Goal: Find specific page/section: Find specific page/section

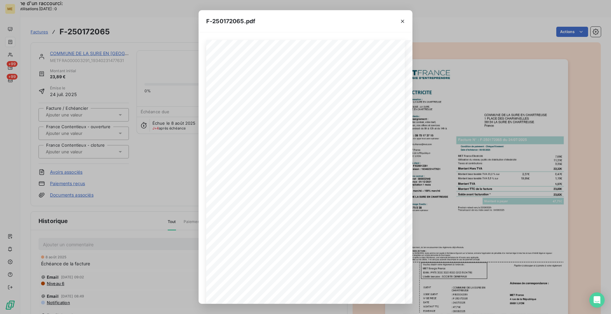
scroll to position [0, 117]
click at [404, 20] on icon "button" at bounding box center [402, 21] width 3 height 3
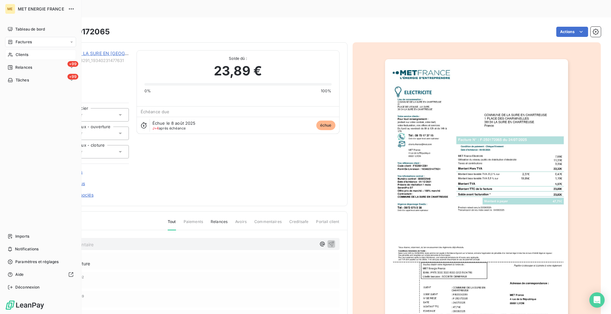
click at [12, 57] on icon at bounding box center [10, 54] width 5 height 5
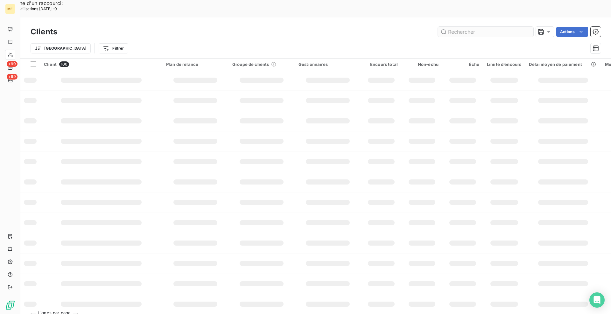
click at [458, 27] on input "text" at bounding box center [485, 32] width 95 height 10
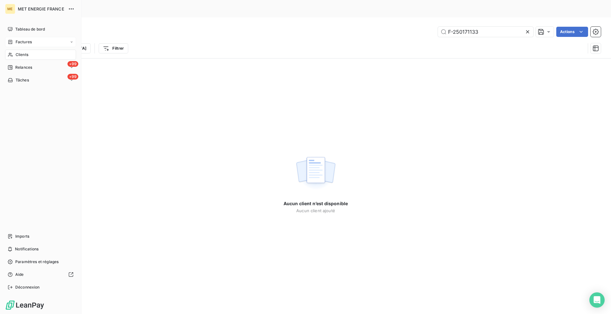
type input "F-250171133"
click at [17, 44] on span "Factures" at bounding box center [24, 42] width 16 height 6
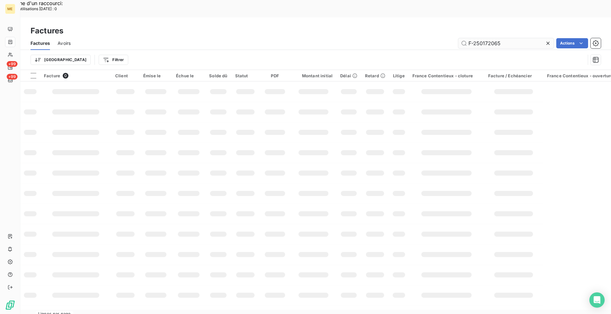
drag, startPoint x: 505, startPoint y: 27, endPoint x: 463, endPoint y: 28, distance: 42.0
click at [463, 38] on input "F-250172065" at bounding box center [505, 43] width 95 height 10
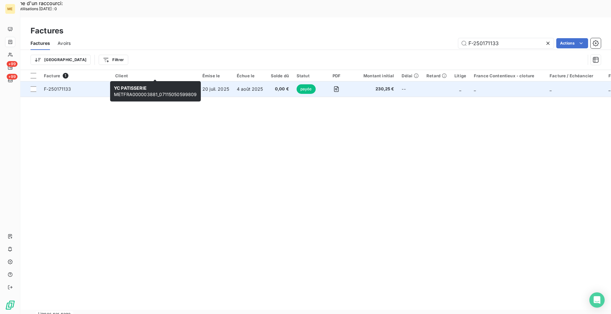
type input "F-250171133"
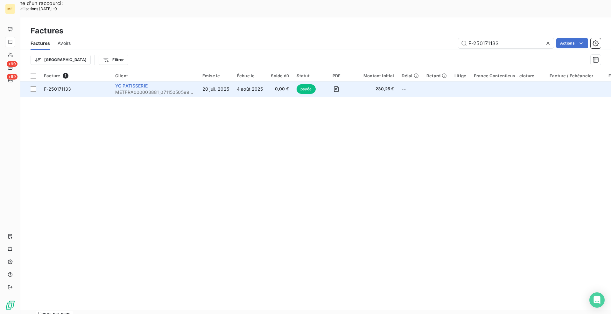
click at [143, 83] on span "YC PATISSERIE" at bounding box center [131, 85] width 32 height 5
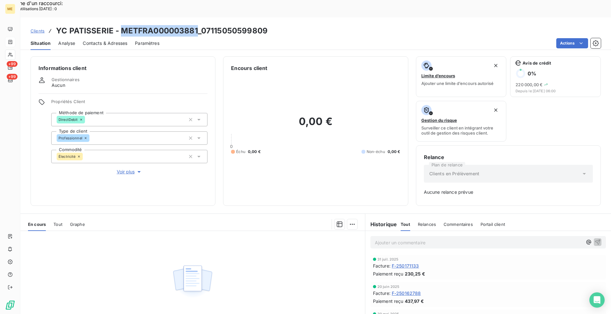
drag, startPoint x: 196, startPoint y: 12, endPoint x: 122, endPoint y: 12, distance: 74.4
click at [122, 25] on h3 "YC PATISSERIE - METFRA000003881_07115050599809" at bounding box center [162, 30] width 212 height 11
copy h3 "METFRA000003881"
click at [203, 38] on div "Actions" at bounding box center [384, 43] width 434 height 10
drag, startPoint x: 195, startPoint y: 12, endPoint x: 120, endPoint y: 12, distance: 75.1
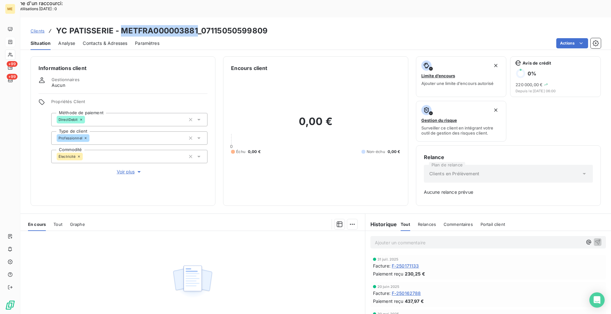
click at [120, 25] on h3 "YC PATISSERIE - METFRA000003881_07115050599809" at bounding box center [162, 30] width 212 height 11
copy h3 "METFRA000003881"
click at [34, 28] on span "Clients" at bounding box center [38, 30] width 14 height 5
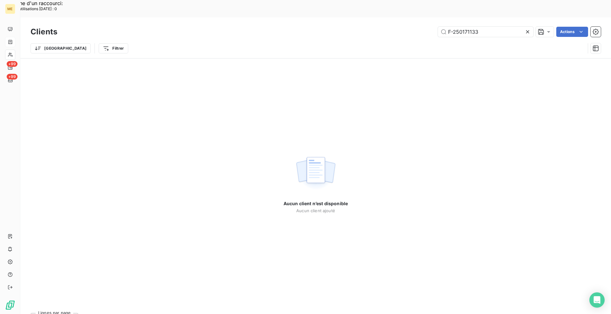
drag, startPoint x: 526, startPoint y: 17, endPoint x: 489, endPoint y: 17, distance: 36.9
click at [526, 29] on icon at bounding box center [527, 32] width 6 height 6
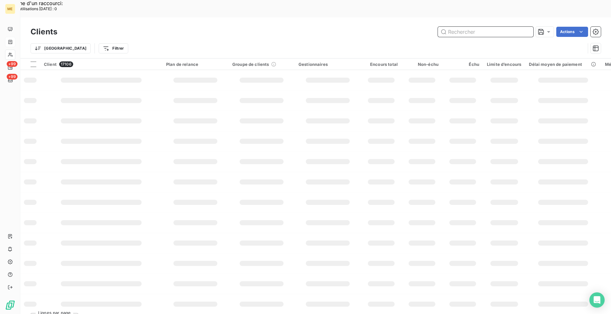
click at [482, 27] on input "text" at bounding box center [485, 32] width 95 height 10
paste input "21241099794456"
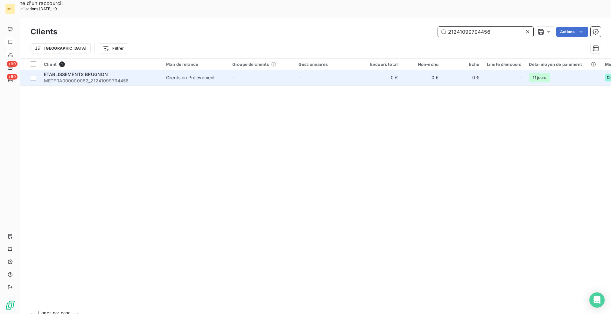
type input "21241099794456"
click at [187, 74] on div "Clients en Prélèvement" at bounding box center [190, 77] width 49 height 6
